Goal: Communication & Community: Answer question/provide support

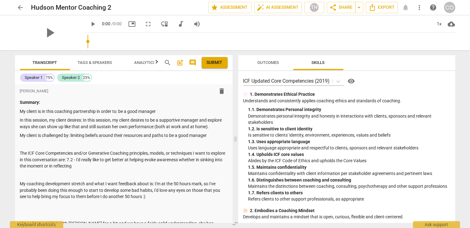
click at [272, 62] on span "Outcomes" at bounding box center [268, 62] width 22 height 5
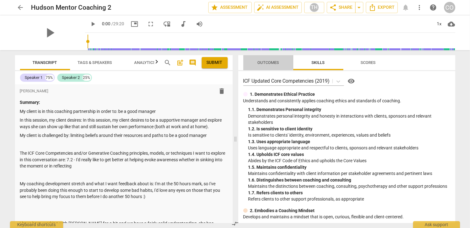
click at [268, 63] on span "Outcomes" at bounding box center [268, 62] width 22 height 5
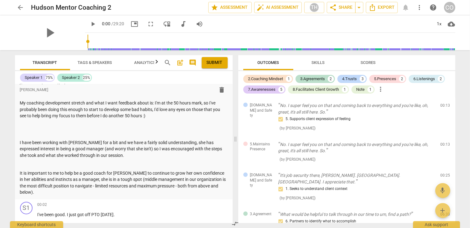
scroll to position [105, 0]
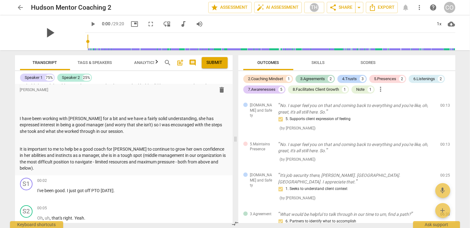
click at [47, 34] on span "play_arrow" at bounding box center [50, 33] width 16 height 16
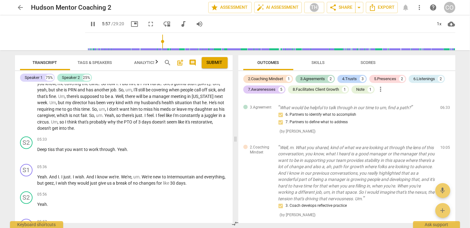
scroll to position [994, 0]
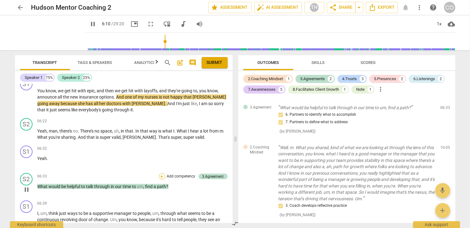
click at [160, 174] on div "+" at bounding box center [162, 177] width 6 height 6
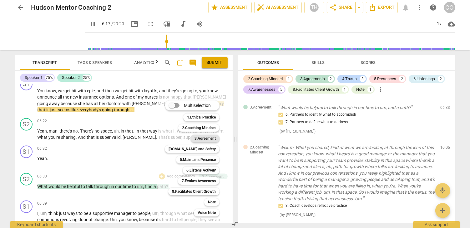
click at [216, 139] on div "3.Agreement" at bounding box center [205, 139] width 29 height 8
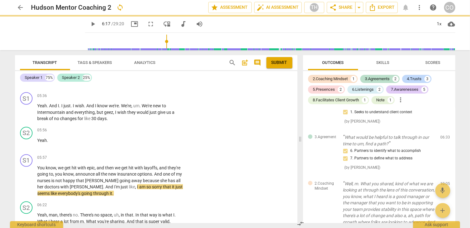
type input "378"
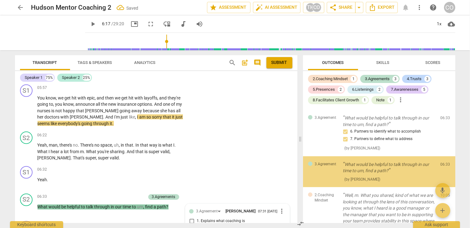
scroll to position [126, 0]
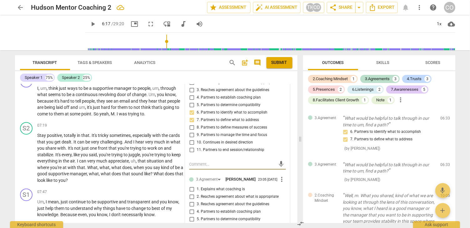
click at [191, 224] on input "6. Partners to identify what to accomplish" at bounding box center [192, 228] width 10 height 8
checkbox input "true"
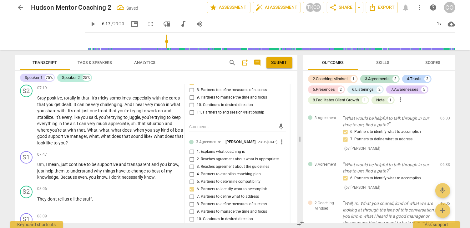
scroll to position [1260, 0]
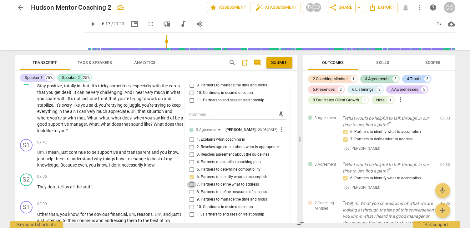
click at [191, 181] on input "7. Partners to define what to address" at bounding box center [192, 185] width 10 height 8
checkbox input "true"
click at [191, 174] on input "6. Partners to identify what to accomplish" at bounding box center [192, 178] width 10 height 8
checkbox input "false"
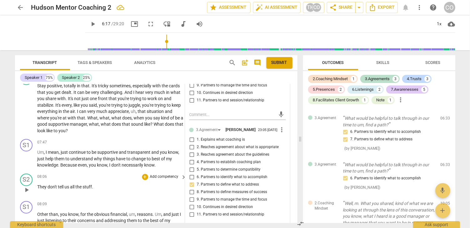
click at [164, 184] on p "They don't tell us all the stuff ." at bounding box center [111, 187] width 146 height 7
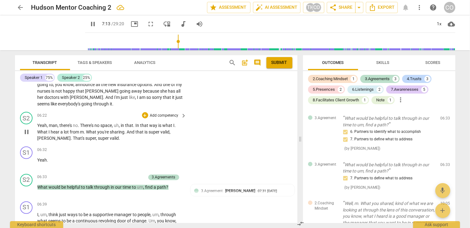
scroll to position [1227, 0]
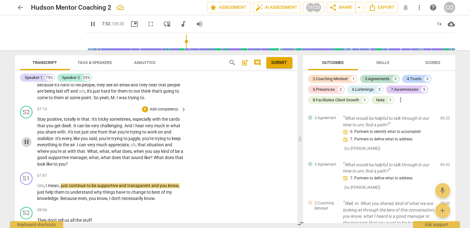
click at [27, 139] on span "pause" at bounding box center [27, 143] width 8 height 8
type input "473"
click at [146, 107] on div "+" at bounding box center [145, 110] width 6 height 6
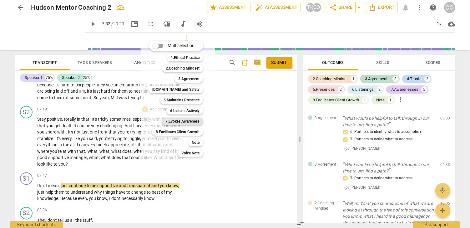
click at [198, 123] on b "7.Evokes Awareness" at bounding box center [182, 122] width 34 height 8
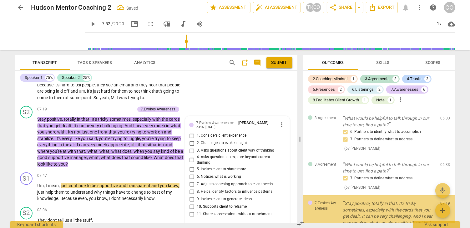
scroll to position [200, 0]
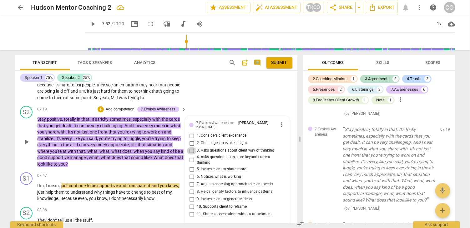
click at [191, 148] on input "3. Asks questions about client way of thinking" at bounding box center [192, 152] width 10 height 8
checkbox input "true"
click at [100, 107] on div "+" at bounding box center [101, 110] width 6 height 6
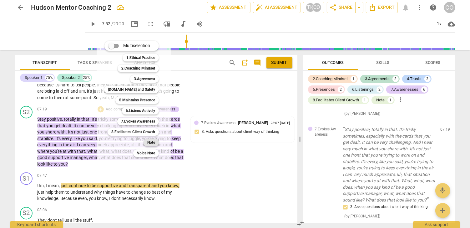
click at [153, 143] on b "Note" at bounding box center [151, 143] width 8 height 8
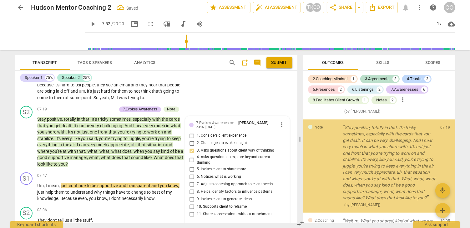
scroll to position [309, 0]
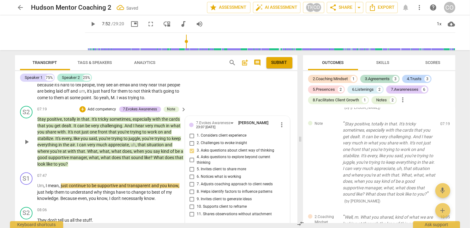
click at [196, 226] on textarea at bounding box center [232, 229] width 86 height 6
click at [201, 224] on div "Transcript Tags & Speakers Analytics search post_add comment Submit Speaker 1 7…" at bounding box center [155, 139] width 290 height 178
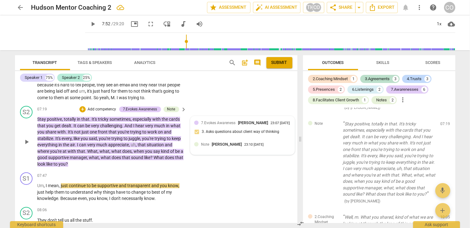
click at [218, 143] on span "[PERSON_NAME]" at bounding box center [227, 145] width 30 height 5
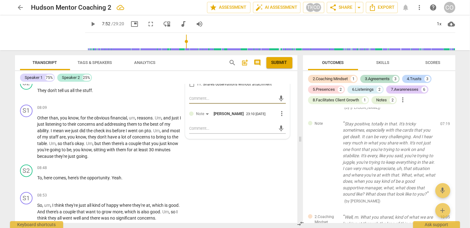
scroll to position [1259, 0]
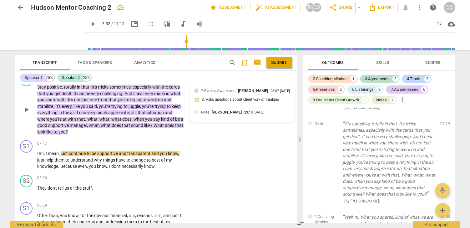
click at [213, 110] on span "[PERSON_NAME]" at bounding box center [227, 112] width 30 height 5
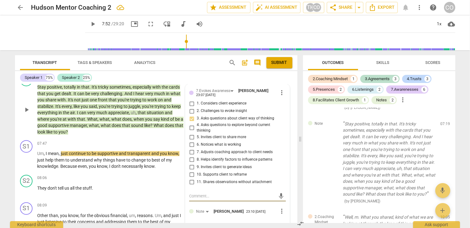
click at [194, 224] on textarea at bounding box center [232, 227] width 86 height 6
type textarea "M"
type textarea "Mu"
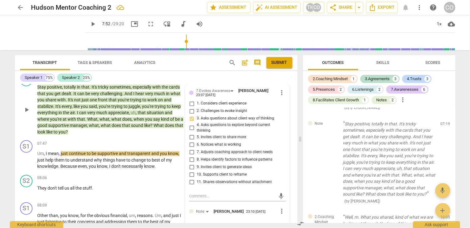
type textarea "Mul"
type textarea "Mult"
type textarea "Multi"
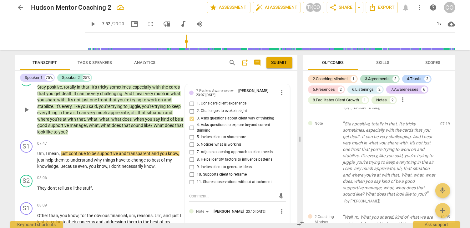
type textarea "Multi"
type textarea "Multip"
type textarea "Multipl"
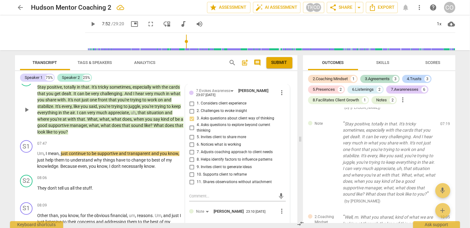
type textarea "Multiple"
type textarea "Multiple q"
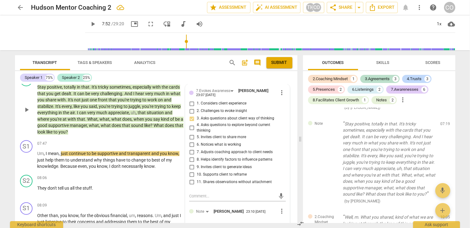
type textarea "Multiple q"
type textarea "Multiple qu"
type textarea "Multiple que"
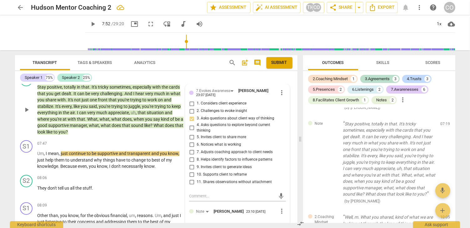
type textarea "Multiple ques"
type textarea "Multiple quest"
type textarea "Multiple questi"
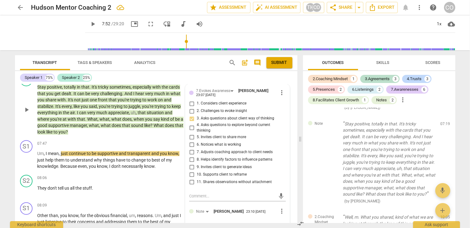
type textarea "Multiple questi"
type textarea "Multiple questio"
type textarea "Multiple question"
type textarea "Multiple questions"
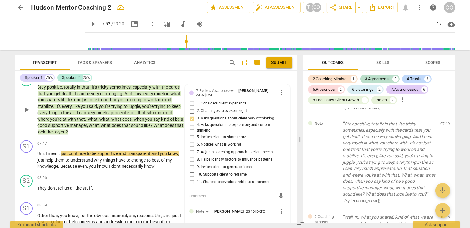
type textarea "Multiple questions"
type textarea "Multiple questions."
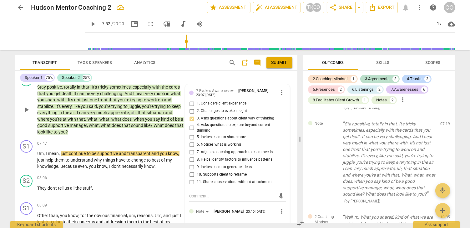
type textarea "Multiple questions."
type textarea "Multiple questions.."
type textarea "Multiple questions..."
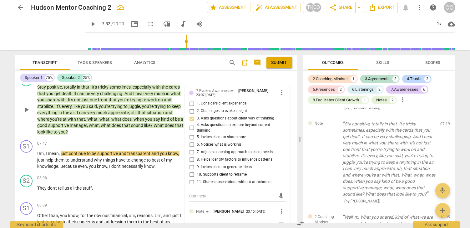
click at [278, 223] on span "send" at bounding box center [281, 226] width 7 height 7
click at [89, 23] on span "play_arrow" at bounding box center [93, 24] width 8 height 8
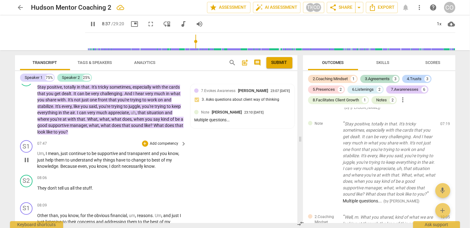
scroll to position [1402, 0]
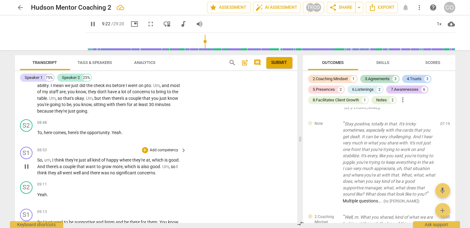
click at [27, 163] on span "pause" at bounding box center [27, 167] width 8 height 8
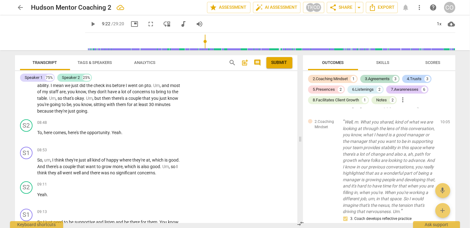
scroll to position [413, 0]
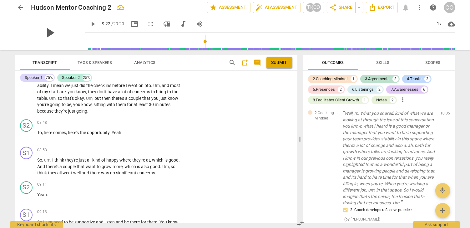
click at [46, 32] on span "play_arrow" at bounding box center [50, 33] width 16 height 16
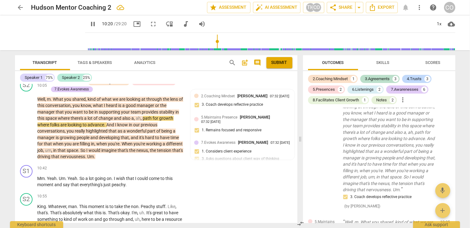
scroll to position [430, 0]
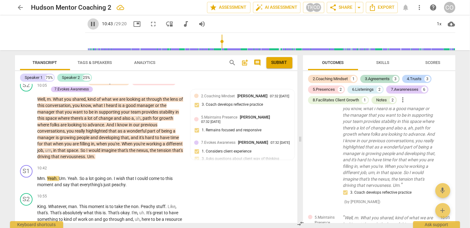
click at [89, 27] on span "pause" at bounding box center [93, 24] width 8 height 8
type input "643"
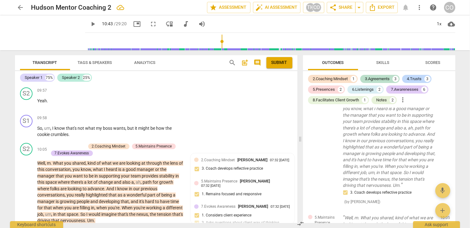
scroll to position [1660, 0]
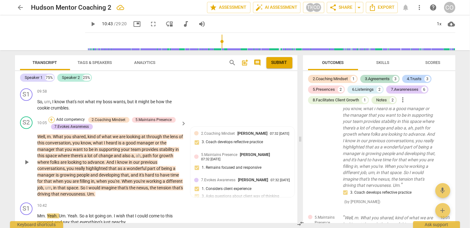
click at [53, 117] on div "+" at bounding box center [51, 120] width 6 height 6
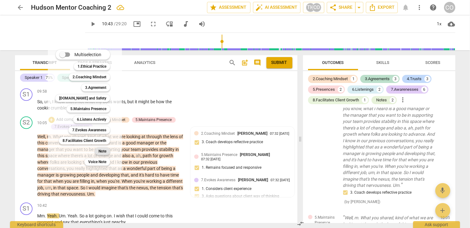
click at [105, 151] on b "Note" at bounding box center [102, 152] width 8 height 8
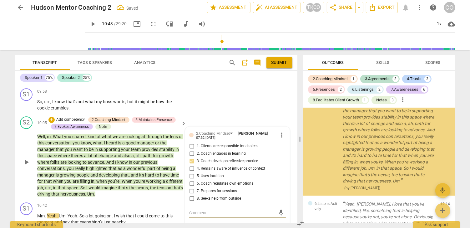
scroll to position [819, 0]
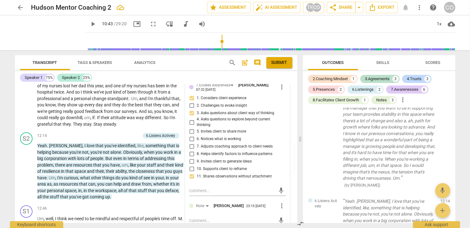
scroll to position [1898, 0]
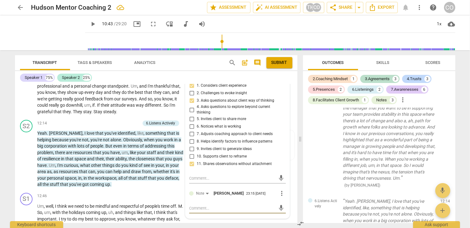
click at [193, 206] on textarea at bounding box center [232, 209] width 86 height 6
type textarea """
type textarea ""I"
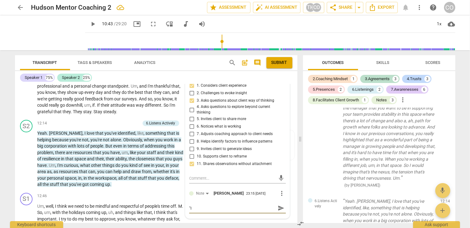
type textarea ""Iw"
type textarea ""I"
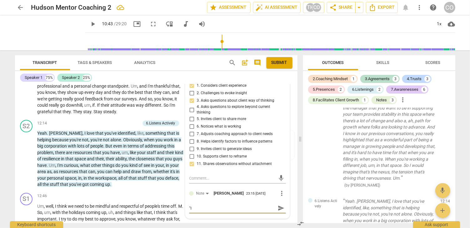
type textarea ""I"
type textarea ""I w"
type textarea ""I wo"
type textarea ""I wou"
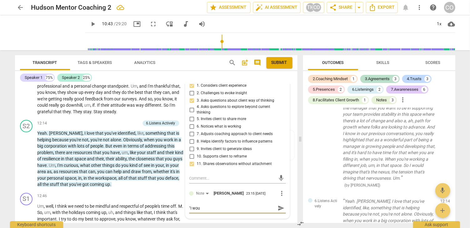
type textarea ""I woul"
type textarea ""I would"
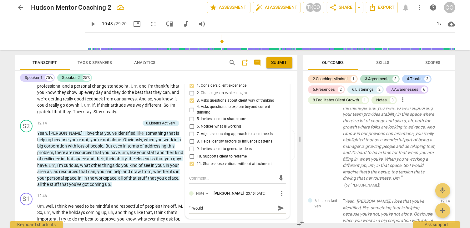
type textarea ""I would"
type textarea ""I would i"
type textarea ""I would im"
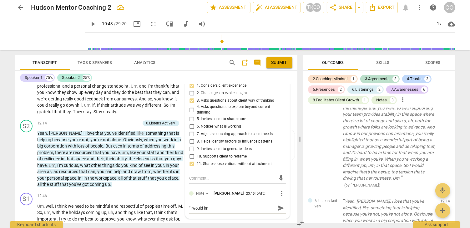
type textarea ""I would ima"
type textarea ""I would imag"
type textarea ""I would imagi"
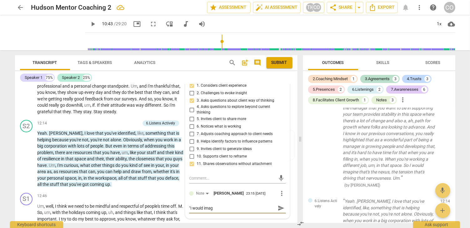
type textarea ""I would imagi"
type textarea ""I would imagin"
type textarea ""I would imagine"
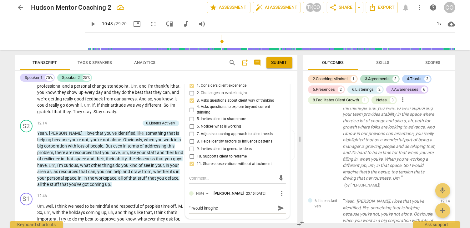
type textarea ""I would imagine"
type textarea ""I would imagine t"
type textarea ""I would imagine th"
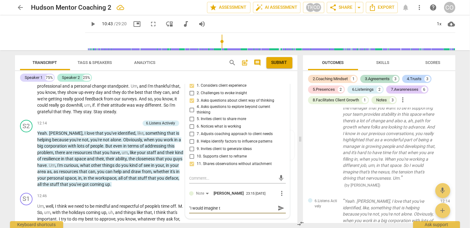
type textarea ""I would imagine th"
type textarea ""I would imagine tha"
type textarea ""I would imagine that"
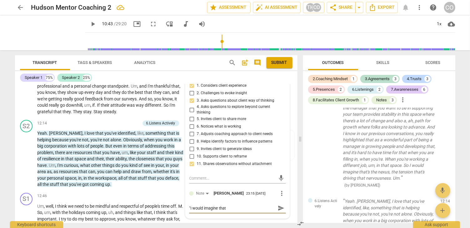
type textarea ""I would imagine that'"
type textarea ""I would imagine that's"
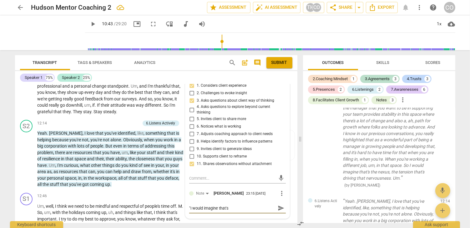
type textarea ""I would imagine that's"
type textarea ""I would imagine that's t"
type textarea ""I would imagine that's th"
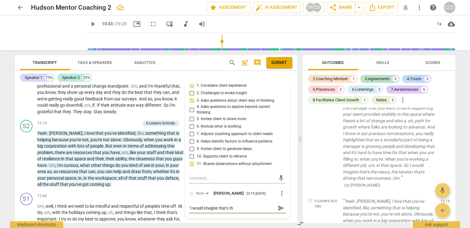
type textarea ""I would imagine that's the"
type textarea ""I would imagine that's the n"
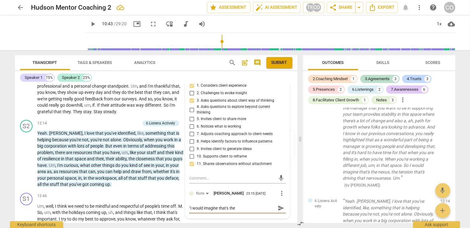
type textarea ""I would imagine that's the n"
type textarea ""I would imagine that's the ne"
type textarea ""I would imagine that's the nex"
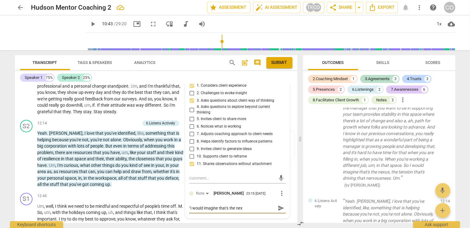
type textarea ""I would imagine that's the nexu"
type textarea ""I would imagine that's the nexus"
type textarea ""I would imagine that's the nexus."
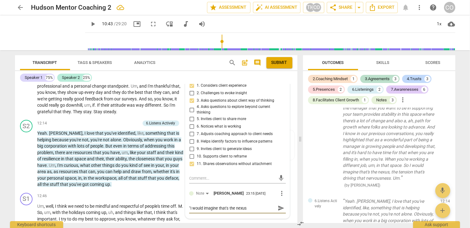
type textarea ""I would imagine that's the nexus."
type textarea ""I would imagine that's the nexus.."
type textarea ""I would imagine that's the nexus..."
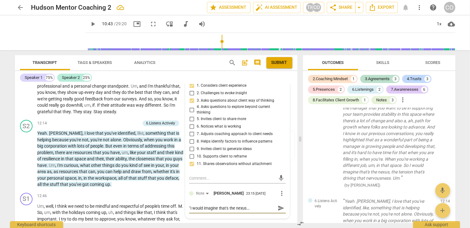
type textarea ""I would imagine that's the nexus...""
click at [278, 205] on span "send" at bounding box center [281, 208] width 7 height 7
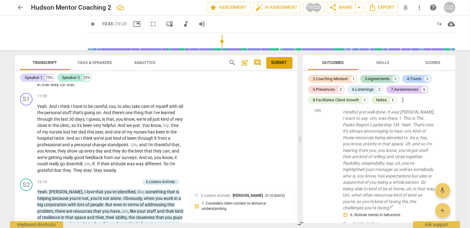
scroll to position [1046, 0]
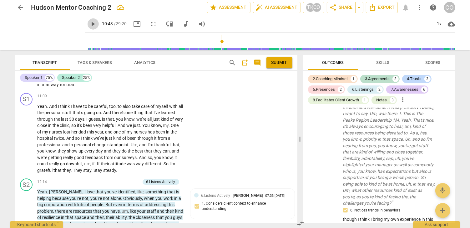
click at [89, 24] on span "play_arrow" at bounding box center [93, 24] width 8 height 8
drag, startPoint x: 297, startPoint y: 138, endPoint x: 296, endPoint y: 134, distance: 3.5
click at [296, 134] on div "format_bold format_list_bulleted [PERSON_NAME] delete Summary: My client is in …" at bounding box center [156, 153] width 282 height 139
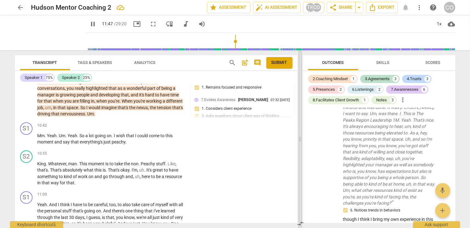
scroll to position [1885, 0]
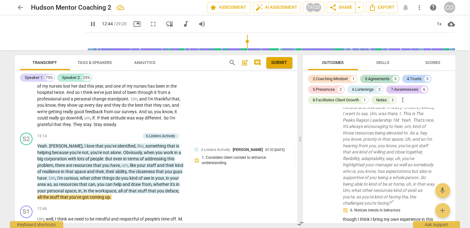
click at [89, 24] on span "pause" at bounding box center [93, 24] width 8 height 8
type input "765"
click at [106, 133] on div "+" at bounding box center [106, 136] width 6 height 6
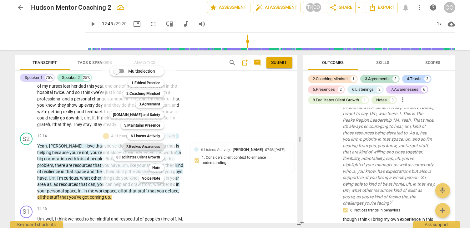
click at [160, 148] on b "7.Evokes Awareness" at bounding box center [143, 147] width 34 height 8
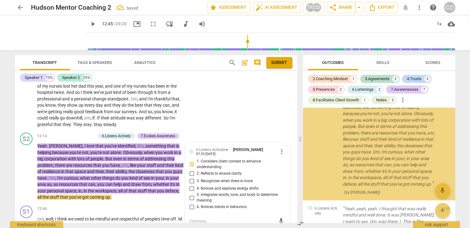
scroll to position [1068, 0]
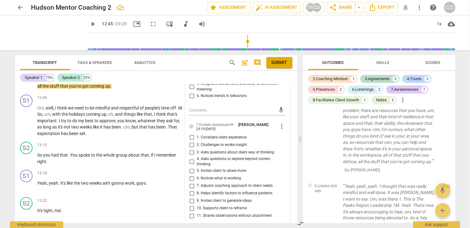
scroll to position [1998, 0]
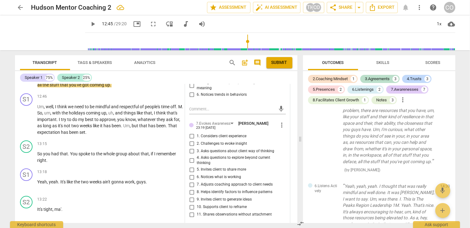
click at [190, 157] on input "4. Asks questions to explore beyond current thinking" at bounding box center [192, 161] width 10 height 8
checkbox input "true"
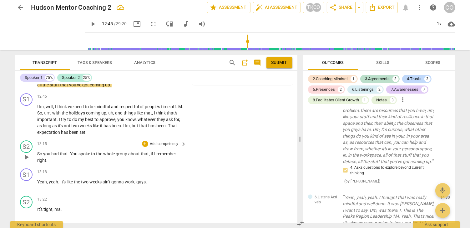
drag, startPoint x: 296, startPoint y: 142, endPoint x: 238, endPoint y: 132, distance: 59.0
click at [238, 138] on div "S2 play_arrow pause 13:15 + Add competency keyboard_arrow_right So you had that…" at bounding box center [156, 152] width 282 height 28
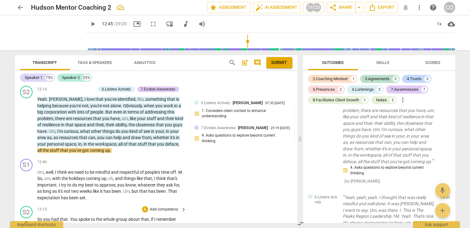
scroll to position [1923, 0]
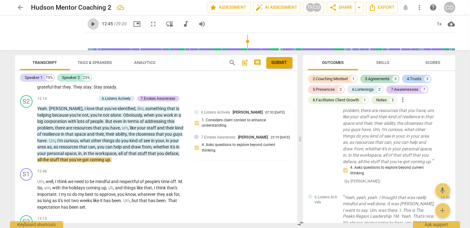
click at [89, 25] on span "play_arrow" at bounding box center [93, 24] width 8 height 8
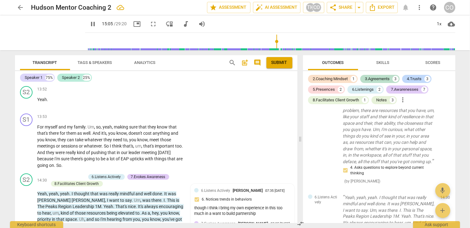
scroll to position [2366, 0]
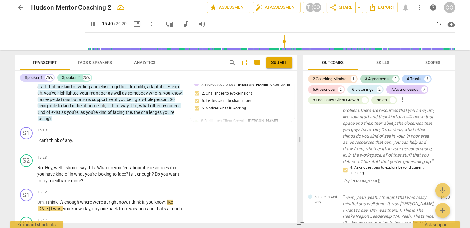
click at [89, 23] on span "pause" at bounding box center [93, 24] width 8 height 8
click at [26, 171] on span "play_arrow" at bounding box center [27, 175] width 8 height 8
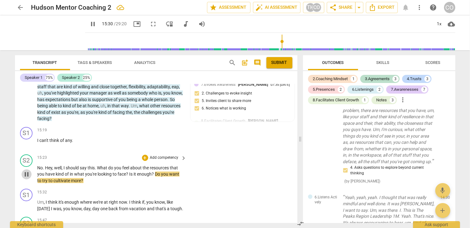
click at [28, 171] on span "pause" at bounding box center [27, 175] width 8 height 8
type input "931"
click at [143, 155] on div "+" at bounding box center [145, 158] width 6 height 6
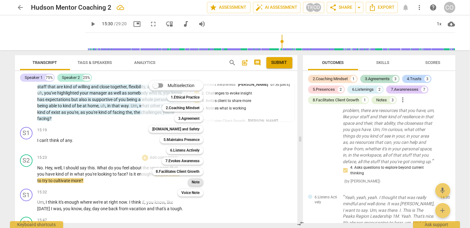
click at [198, 181] on b "Note" at bounding box center [196, 183] width 8 height 8
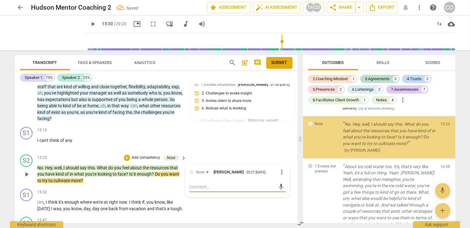
scroll to position [1610, 0]
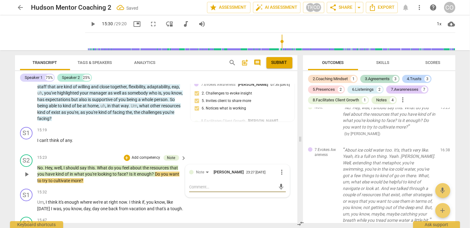
type textarea "M"
type textarea "Mu"
type textarea "Mul"
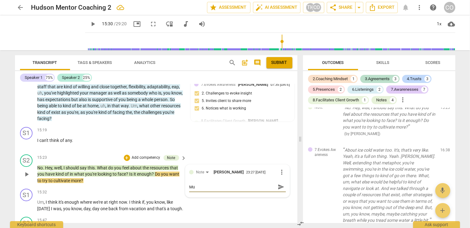
type textarea "Mul"
type textarea "Mult"
type textarea "Multi"
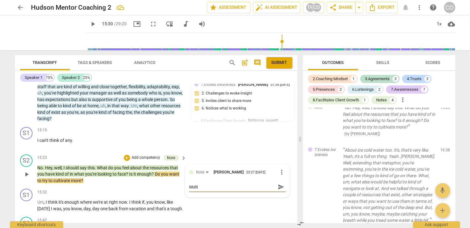
type textarea "Multip"
type textarea "Multipl"
type textarea "Multiple"
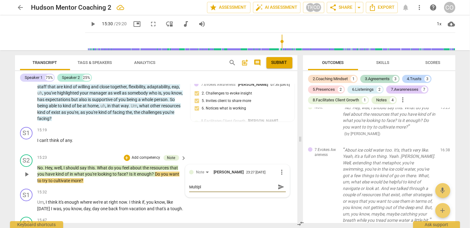
type textarea "Multiple"
type textarea "Multiple q"
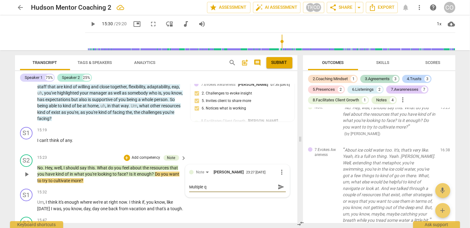
type textarea "Multiple qu"
type textarea "Multiple que"
type textarea "Multiple ques"
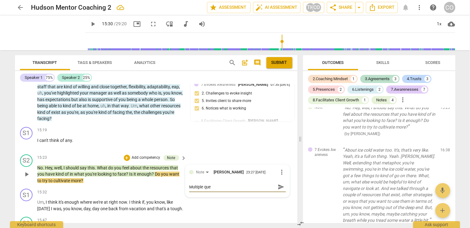
type textarea "Multiple ques"
type textarea "Multiple quest"
type textarea "Multiple questi"
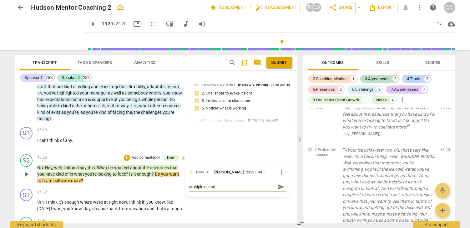
type textarea "Multiple questio"
type textarea "Multiple question"
type textarea "Multiple questions"
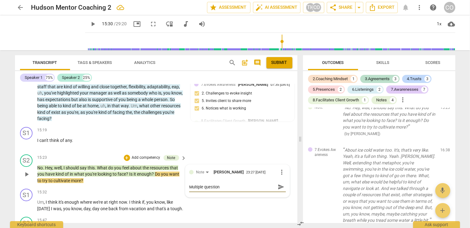
type textarea "Multiple questions"
type textarea "Multiple questions,"
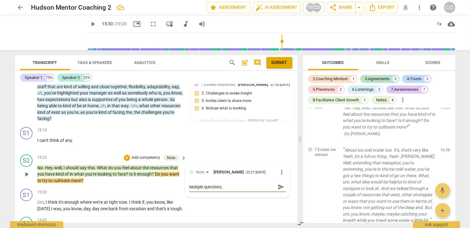
type textarea "Multiple questions, l"
type textarea "Multiple questions, le"
type textarea "Multiple questions, lea"
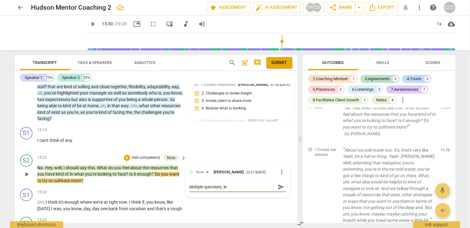
type textarea "Multiple questions, lea"
type textarea "Multiple questions, lead"
type textarea "Multiple questions, leadi"
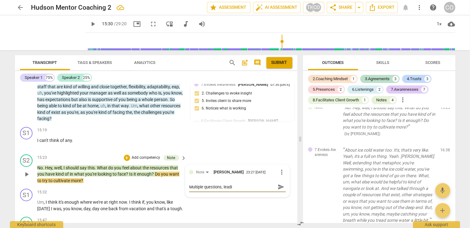
type textarea "Multiple questions, leadin"
type textarea "Multiple questions, leading"
click at [279, 184] on span "send" at bounding box center [281, 187] width 7 height 7
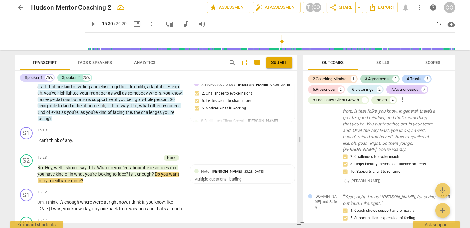
scroll to position [1796, 0]
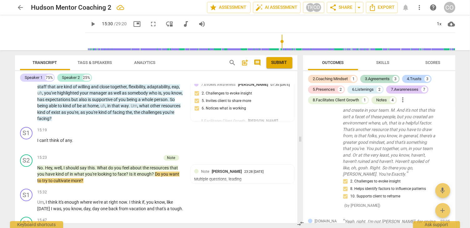
click at [89, 23] on span "play_arrow" at bounding box center [93, 24] width 8 height 8
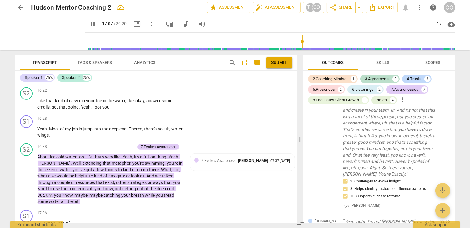
scroll to position [2818, 0]
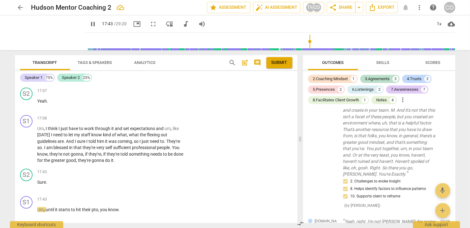
click at [89, 23] on span "pause" at bounding box center [93, 24] width 8 height 8
click at [47, 33] on span "play_arrow" at bounding box center [50, 33] width 16 height 16
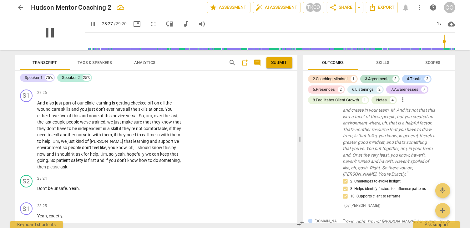
scroll to position [4753, 0]
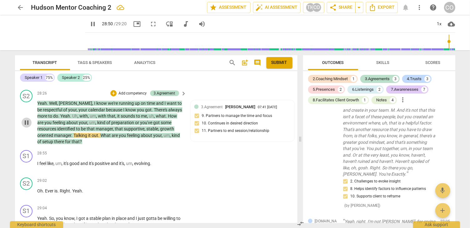
click at [26, 119] on span "pause" at bounding box center [27, 123] width 8 height 8
click at [274, 148] on div "S1 play_arrow pause 28:55 + Add competency keyboard_arrow_right I feel like , u…" at bounding box center [156, 162] width 282 height 28
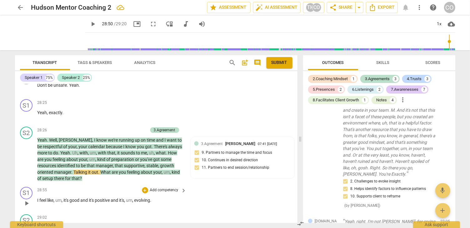
scroll to position [4715, 0]
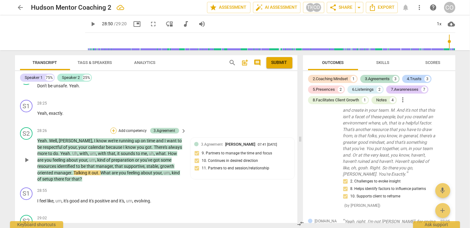
click at [113, 128] on div "+" at bounding box center [113, 131] width 6 height 6
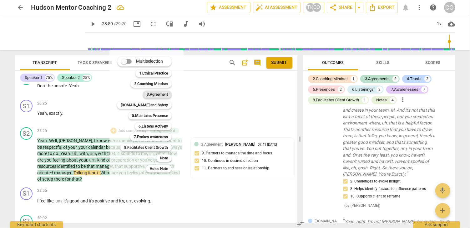
click at [160, 97] on b "3.Agreement" at bounding box center [157, 95] width 21 height 8
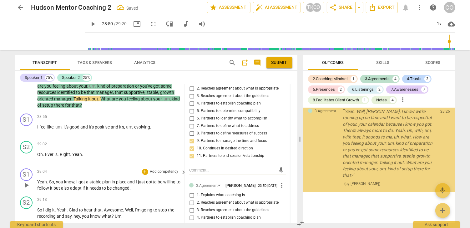
scroll to position [2256, 0]
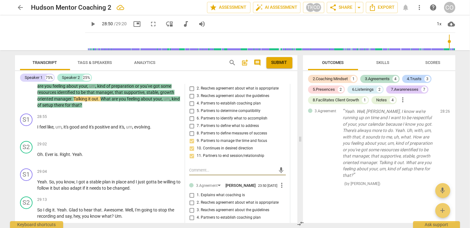
click at [89, 25] on span "play_arrow" at bounding box center [93, 24] width 8 height 8
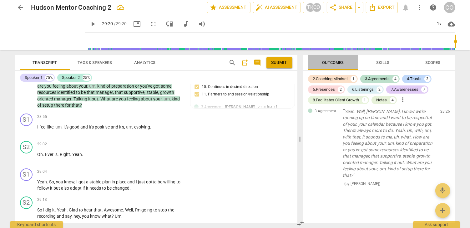
click at [337, 60] on span "Outcomes" at bounding box center [333, 62] width 22 height 5
click at [383, 61] on span "Skills" at bounding box center [382, 62] width 13 height 5
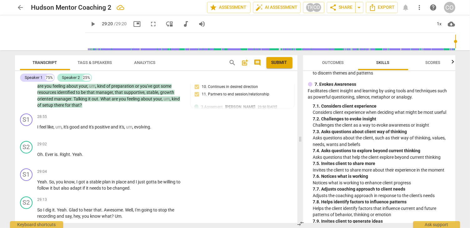
scroll to position [826, 0]
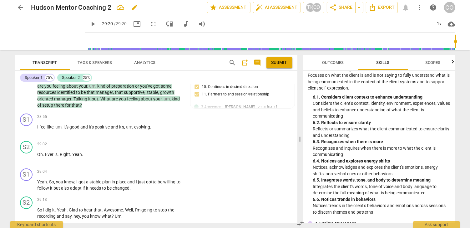
type input "1760"
